Goal: Information Seeking & Learning: Find specific fact

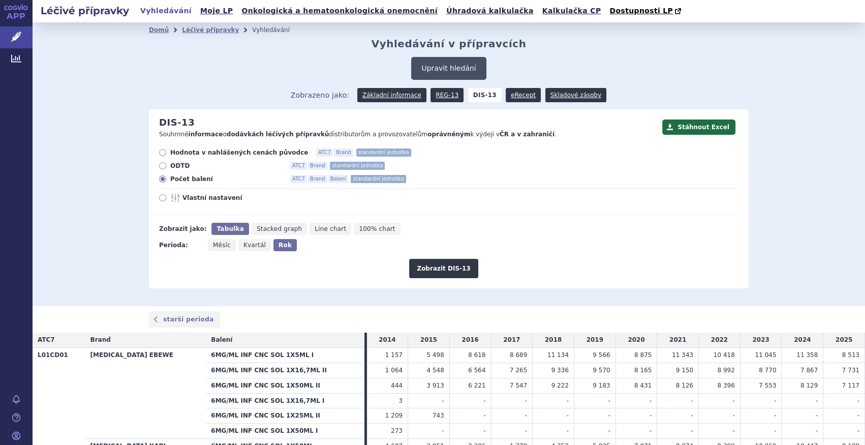
click at [390, 62] on button "Upravit hledání" at bounding box center [448, 68] width 75 height 23
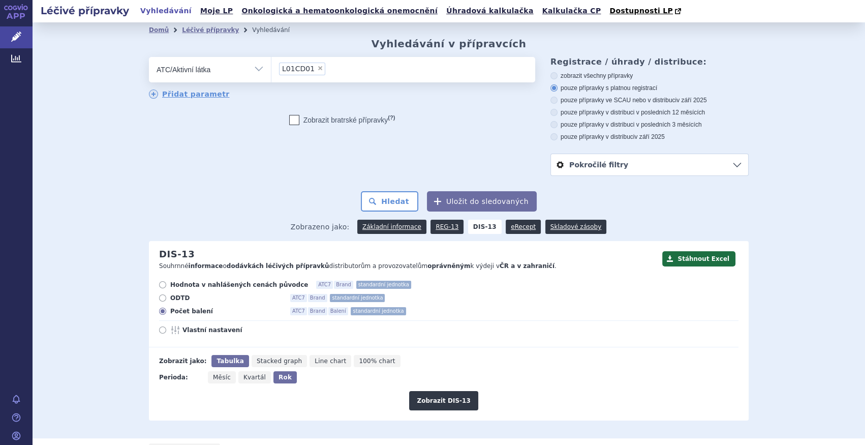
click at [317, 67] on span "×" at bounding box center [320, 68] width 6 height 6
click at [271, 67] on select "L01CD01" at bounding box center [271, 68] width 1 height 25
select select
click at [313, 67] on ul at bounding box center [403, 67] width 264 height 21
click at [271, 67] on select at bounding box center [271, 68] width 1 height 25
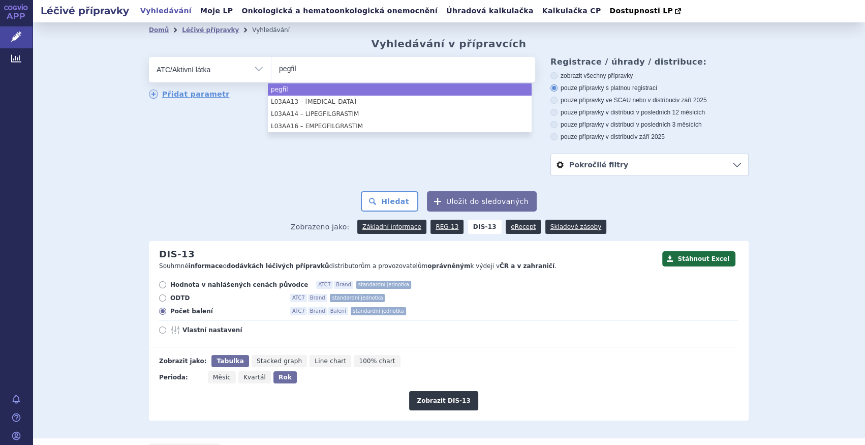
type input "pegfil"
drag, startPoint x: 211, startPoint y: 68, endPoint x: 215, endPoint y: 79, distance: 11.4
click at [211, 68] on select "Vše Přípravek/SUKL kód MAH VPOIS ATC/Aktivní látka Léková forma Síla" at bounding box center [210, 68] width 122 height 23
select select "pegfil"
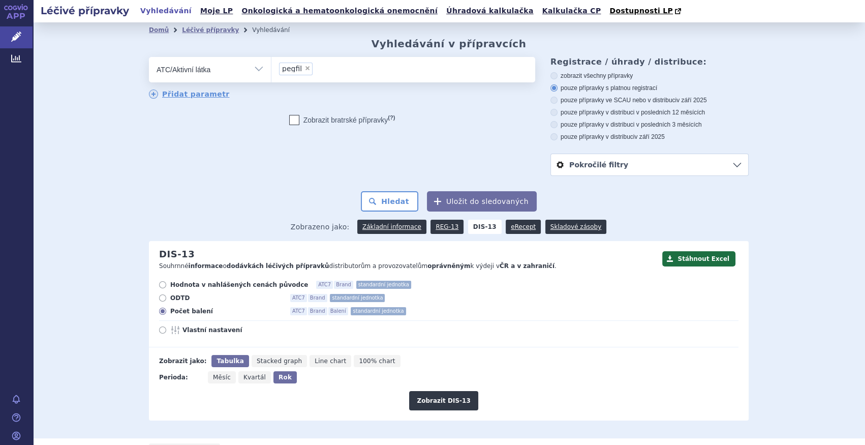
drag, startPoint x: 224, startPoint y: 76, endPoint x: 222, endPoint y: 81, distance: 5.3
click at [225, 76] on select "Vše Přípravek/SUKL kód MAH VPOIS ATC/Aktivní látka Léková forma Síla" at bounding box center [210, 68] width 122 height 23
select select "filter-product"
click at [149, 57] on select "Vše Přípravek/SUKL kód MAH VPOIS ATC/Aktivní látka Léková forma Síla" at bounding box center [210, 68] width 122 height 23
click at [330, 76] on ul at bounding box center [403, 67] width 264 height 21
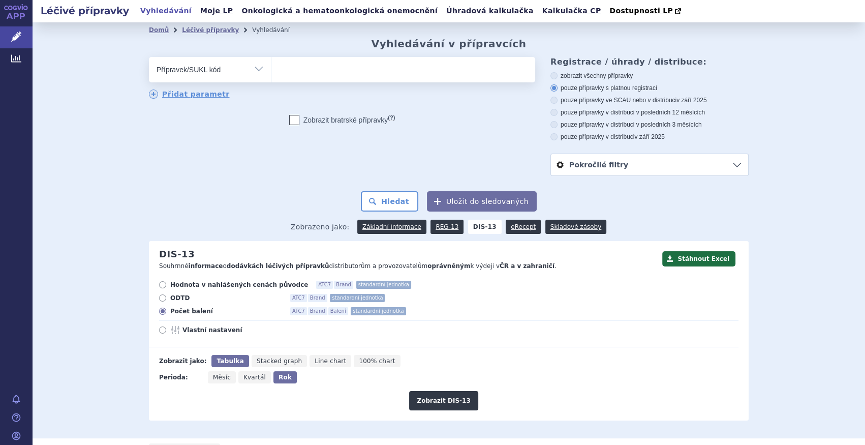
click at [271, 76] on select at bounding box center [271, 68] width 1 height 25
type input "pelgraz"
select select "pelgraz"
click at [370, 194] on button "Hledat" at bounding box center [389, 201] width 57 height 20
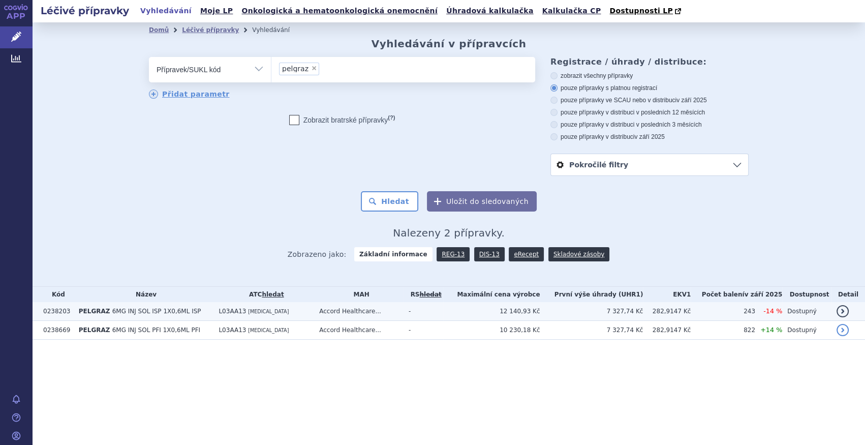
click at [200, 312] on td "PELGRAZ 6MG INJ SOL ISP 1X0,6ML ISP" at bounding box center [144, 311] width 140 height 19
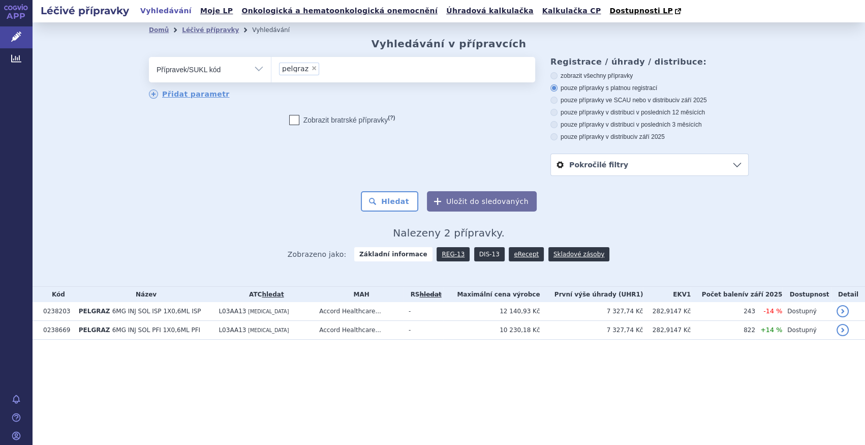
click at [491, 255] on link "DIS-13" at bounding box center [489, 254] width 30 height 14
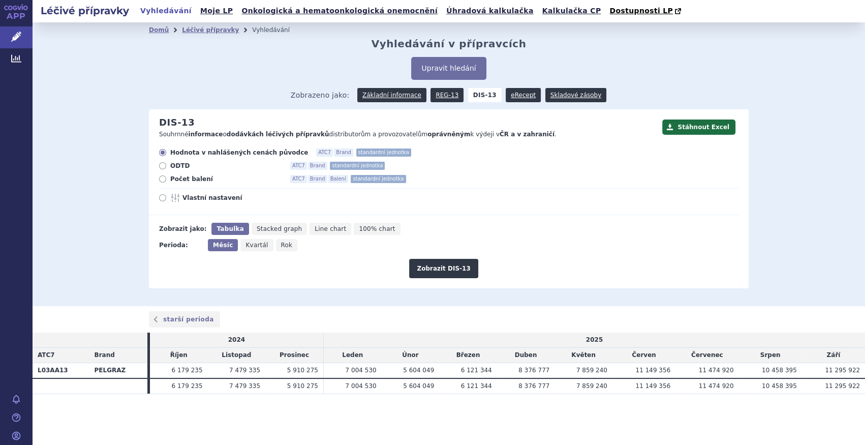
click at [194, 175] on div "Hodnota v nahlášených cenách původce ATC7 Brand standardní jednotka ODTD ATC7 B…" at bounding box center [443, 181] width 589 height 67
click at [202, 175] on span "Počet balení" at bounding box center [226, 179] width 112 height 8
click at [167, 177] on input "Počet balení ATC7 Brand Balení standardní jednotka" at bounding box center [163, 180] width 7 height 7
radio input "true"
click at [421, 267] on button "Zobrazit DIS-13" at bounding box center [443, 268] width 69 height 19
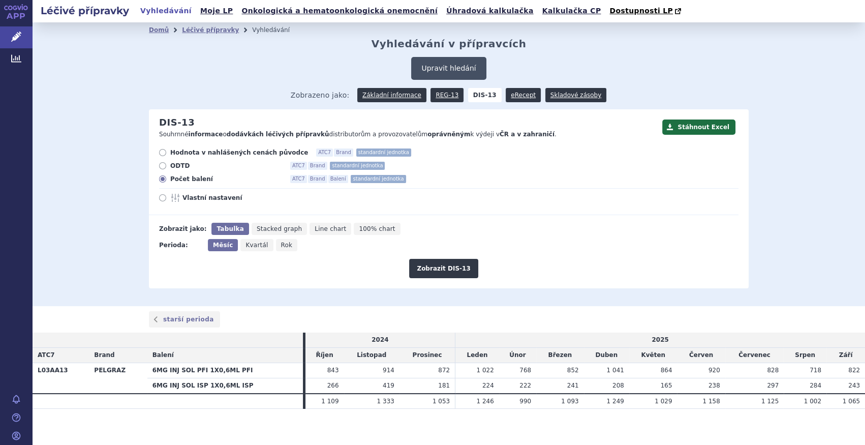
click at [436, 64] on button "Upravit hledání" at bounding box center [448, 68] width 75 height 23
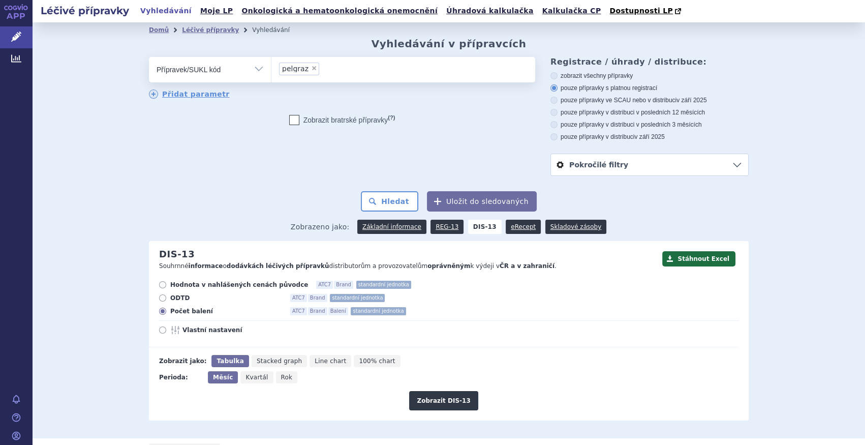
click at [311, 70] on span "×" at bounding box center [314, 68] width 6 height 6
click at [271, 70] on select "pelgraz" at bounding box center [271, 68] width 1 height 25
select select
click at [276, 81] on span at bounding box center [403, 69] width 264 height 25
click at [271, 81] on select at bounding box center [271, 68] width 1 height 25
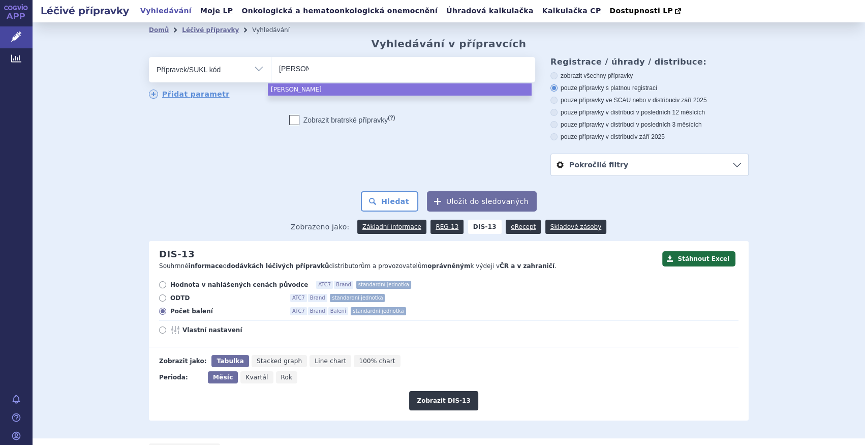
type input "denos"
click at [327, 69] on ul "denos" at bounding box center [403, 67] width 264 height 21
click at [271, 69] on select "denos" at bounding box center [271, 68] width 1 height 25
select select "denos"
click at [263, 72] on select "Vše Přípravek/SUKL kód MAH VPOIS ATC/Aktivní látka Léková forma Síla" at bounding box center [210, 68] width 122 height 23
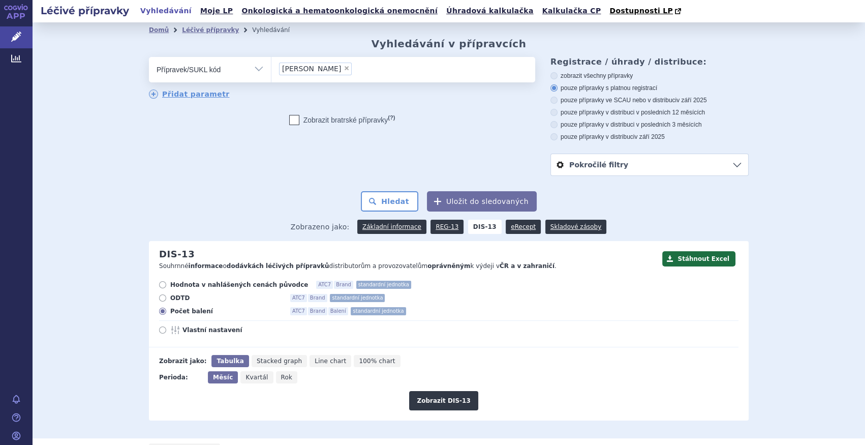
select select "filter-atc-group"
click at [149, 57] on select "Vše Přípravek/SUKL kód MAH VPOIS ATC/Aktivní látka Léková forma Síla" at bounding box center [210, 68] width 122 height 23
click at [329, 72] on ul at bounding box center [403, 67] width 264 height 21
click at [271, 72] on select at bounding box center [271, 68] width 1 height 25
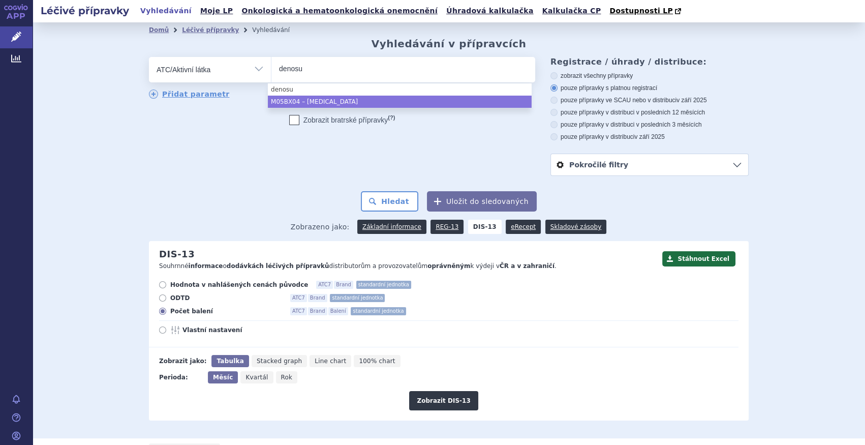
type input "denosu"
select select "M05BX04"
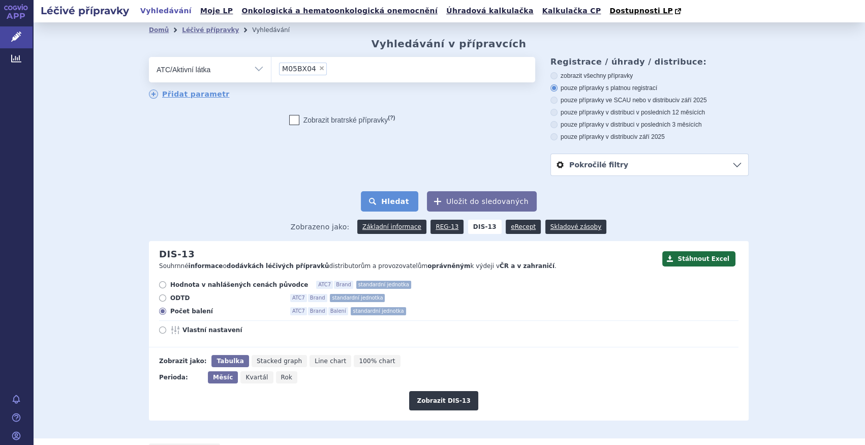
click at [393, 197] on button "Hledat" at bounding box center [389, 201] width 57 height 20
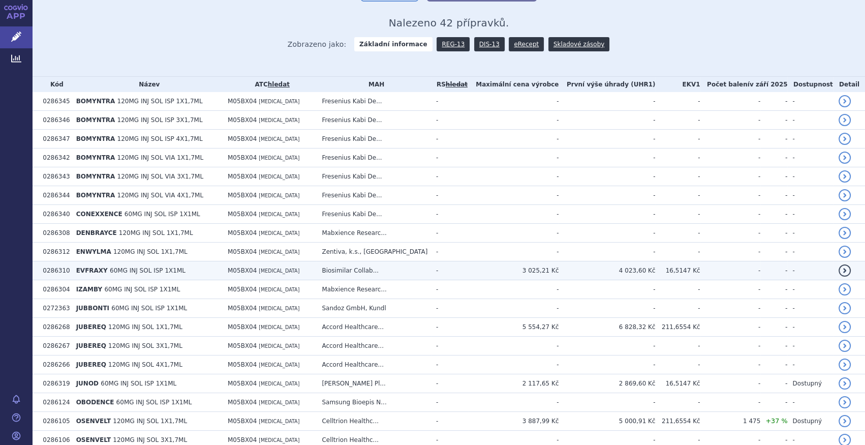
scroll to position [231, 0]
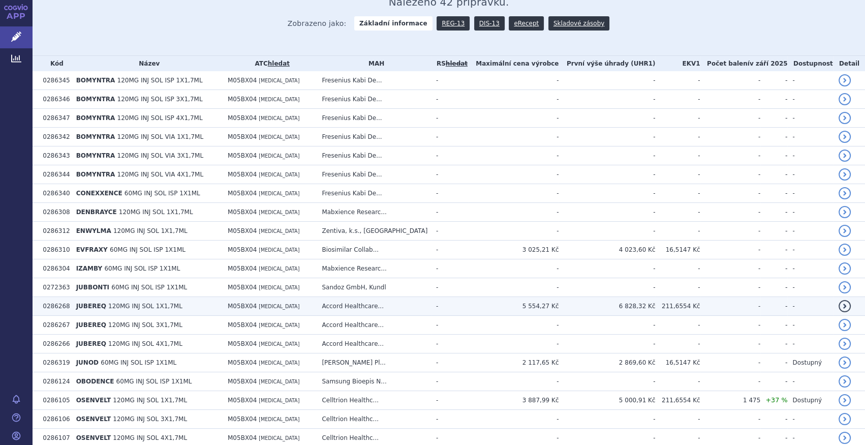
click at [228, 302] on span "M05BX04" at bounding box center [242, 305] width 29 height 7
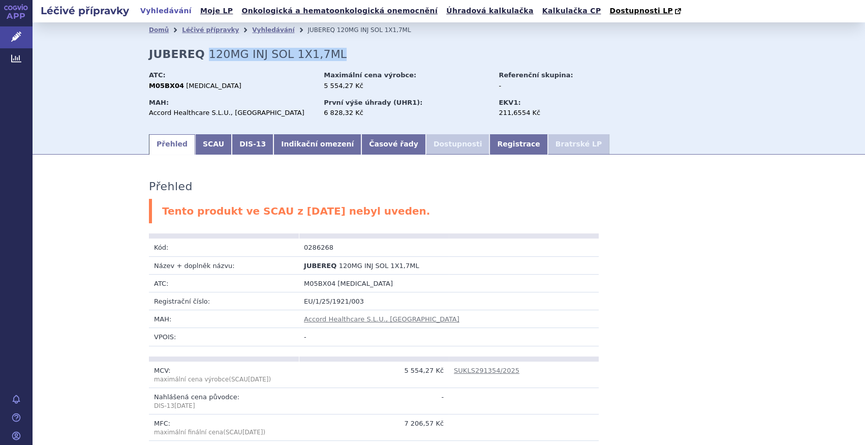
drag, startPoint x: 322, startPoint y: 54, endPoint x: 200, endPoint y: 58, distance: 122.0
click at [200, 58] on div "Domů Léčivé přípravky Vyhledávání JUBEREQ 120MG INJ SOL 1X1,7ML JUBEREQ 120MG I…" at bounding box center [449, 85] width 640 height 95
copy span "120MG INJ SOL 1X1,7ML"
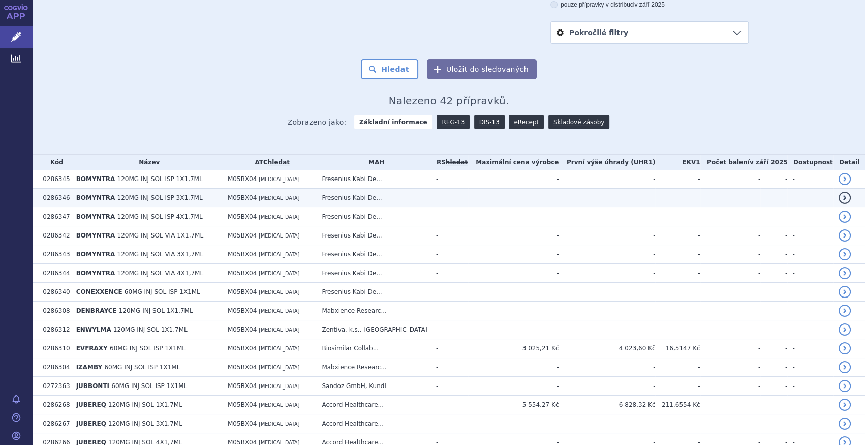
scroll to position [184, 0]
